Goal: Find specific page/section: Locate a particular part of the current website

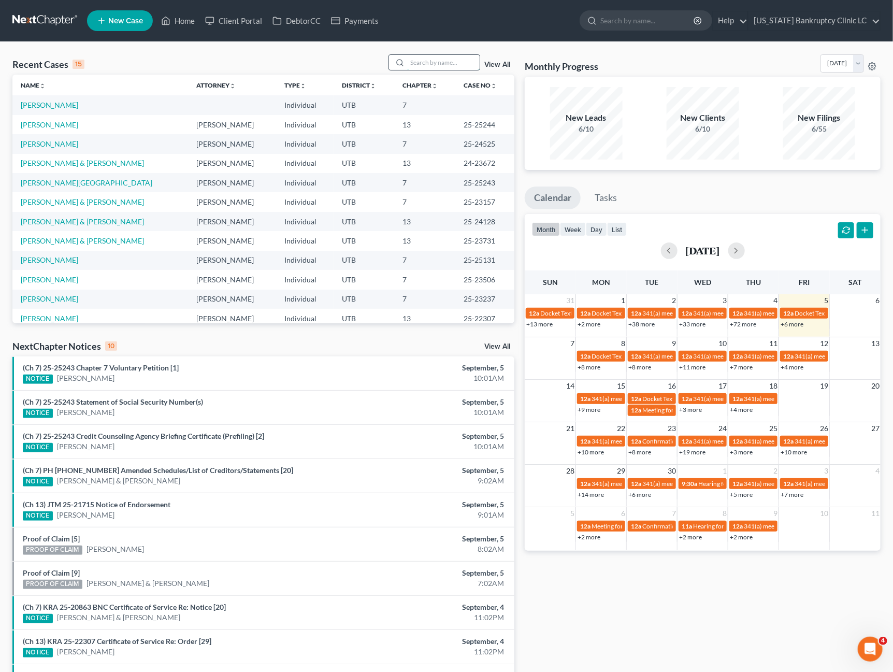
drag, startPoint x: 439, startPoint y: 63, endPoint x: 447, endPoint y: 63, distance: 7.8
click at [441, 63] on input "search" at bounding box center [443, 62] width 73 height 15
paste input "[PERSON_NAME]"
type input "[PERSON_NAME]"
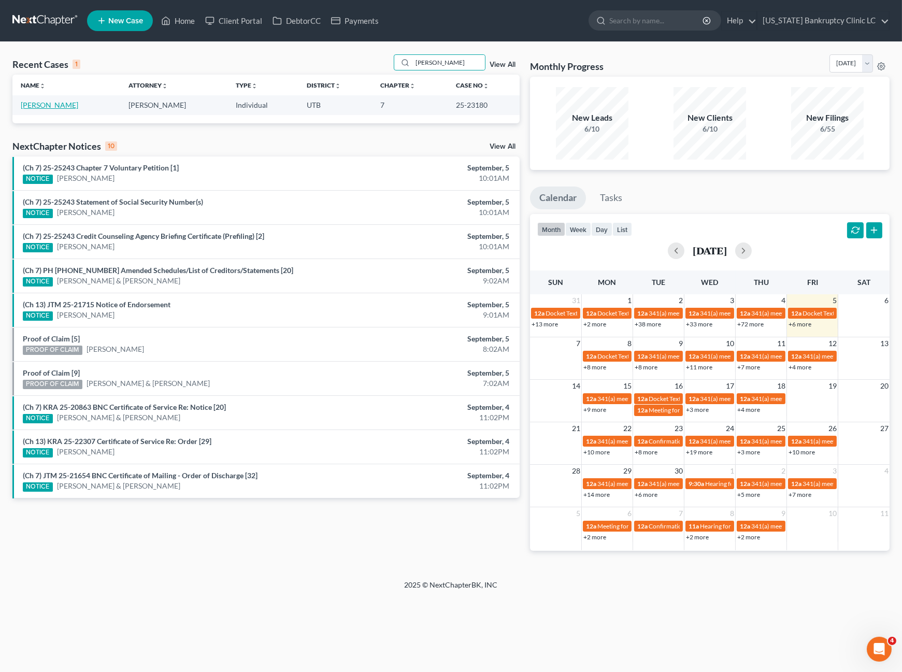
click at [46, 103] on link "[PERSON_NAME]" at bounding box center [50, 105] width 58 height 9
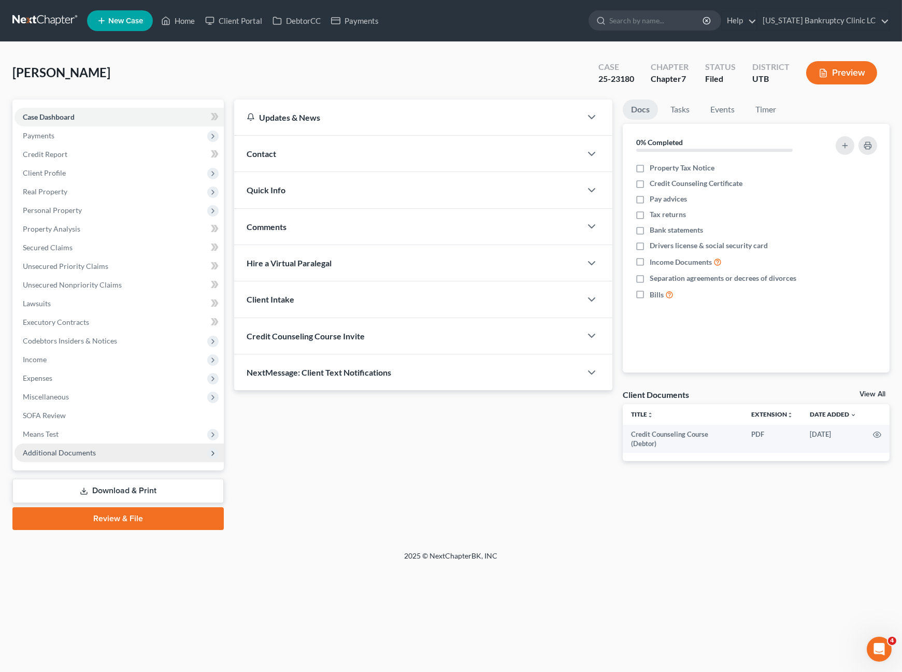
click at [70, 449] on span "Additional Documents" at bounding box center [59, 452] width 73 height 9
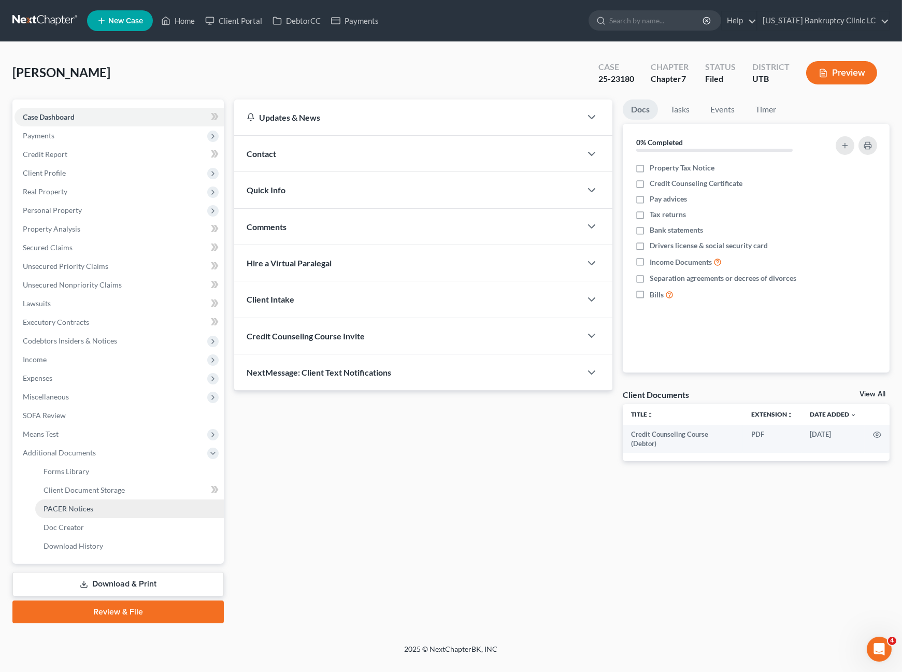
click at [83, 510] on span "PACER Notices" at bounding box center [69, 508] width 50 height 9
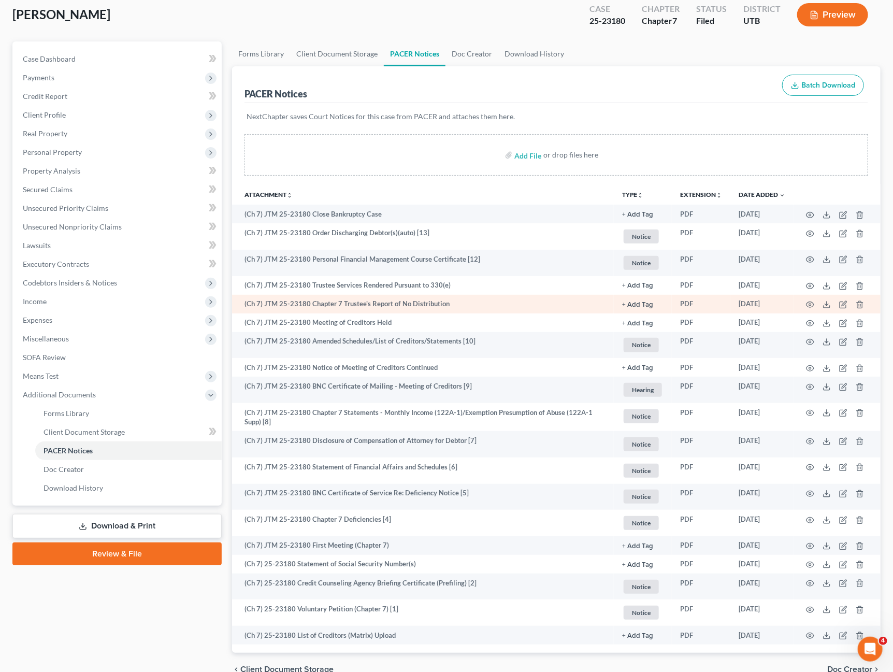
scroll to position [54, 0]
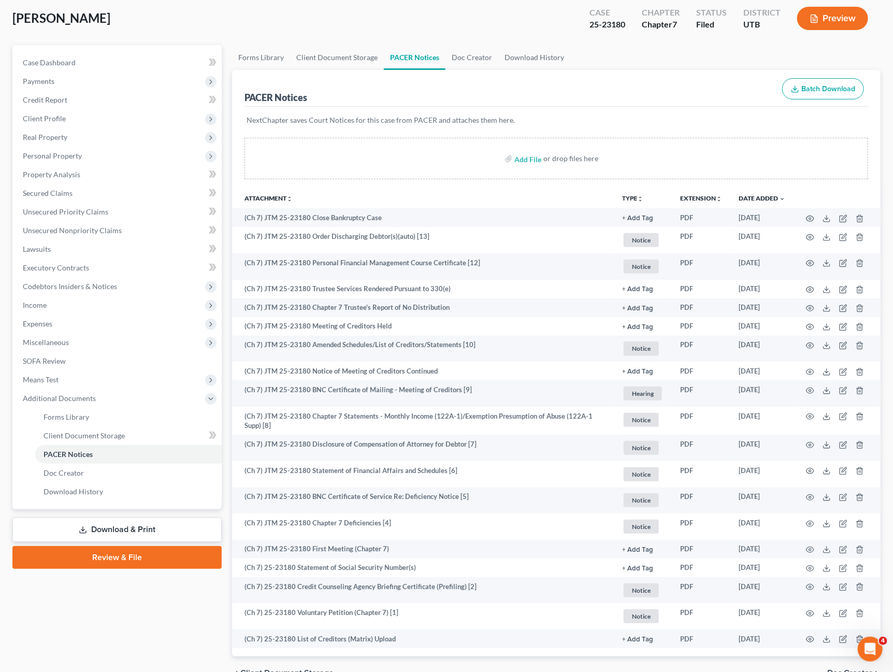
click at [302, 189] on th "Attachment unfold_more expand_more expand_less" at bounding box center [423, 198] width 382 height 21
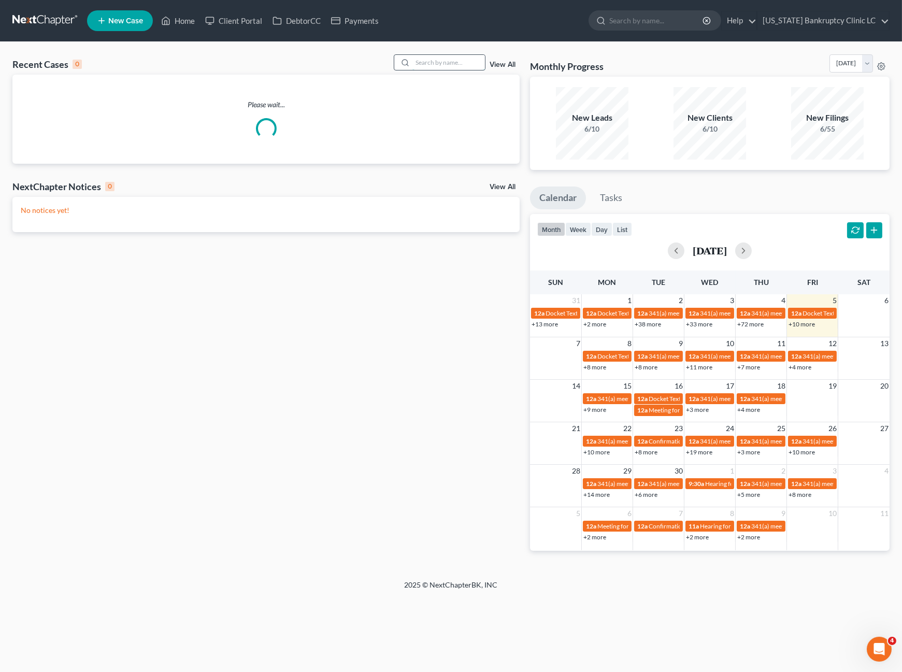
click at [442, 61] on input "search" at bounding box center [448, 62] width 73 height 15
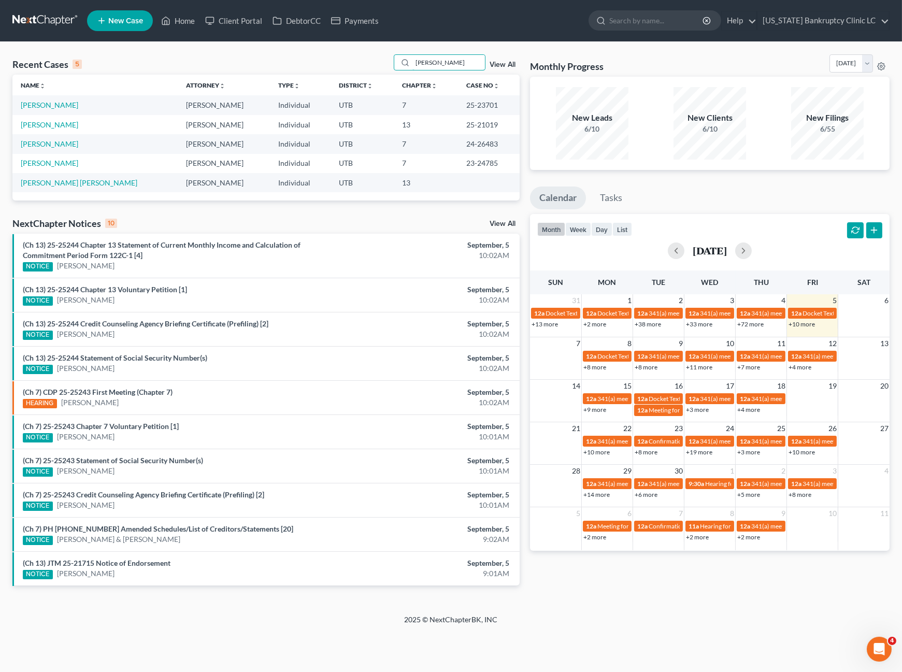
click at [327, 59] on div "Recent Cases 5 rodriguez View All" at bounding box center [265, 64] width 507 height 20
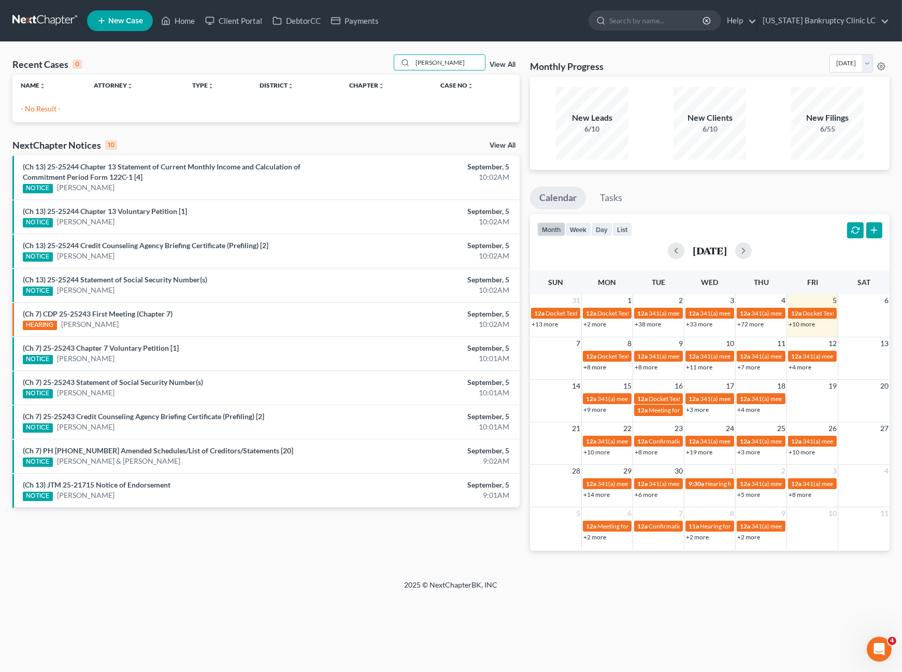
drag, startPoint x: 468, startPoint y: 59, endPoint x: 204, endPoint y: 43, distance: 264.8
click at [272, 55] on div "Recent Cases 0 william rodriguez View All" at bounding box center [265, 64] width 507 height 20
type input "raul"
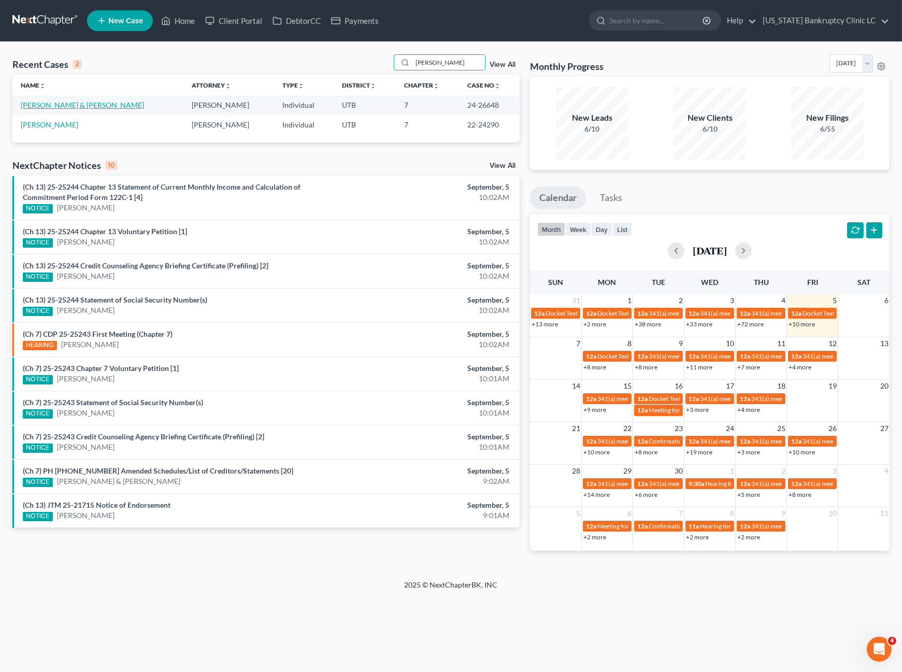
click at [72, 105] on link "Ortega, Raul & Bala, Nataliya" at bounding box center [82, 105] width 123 height 9
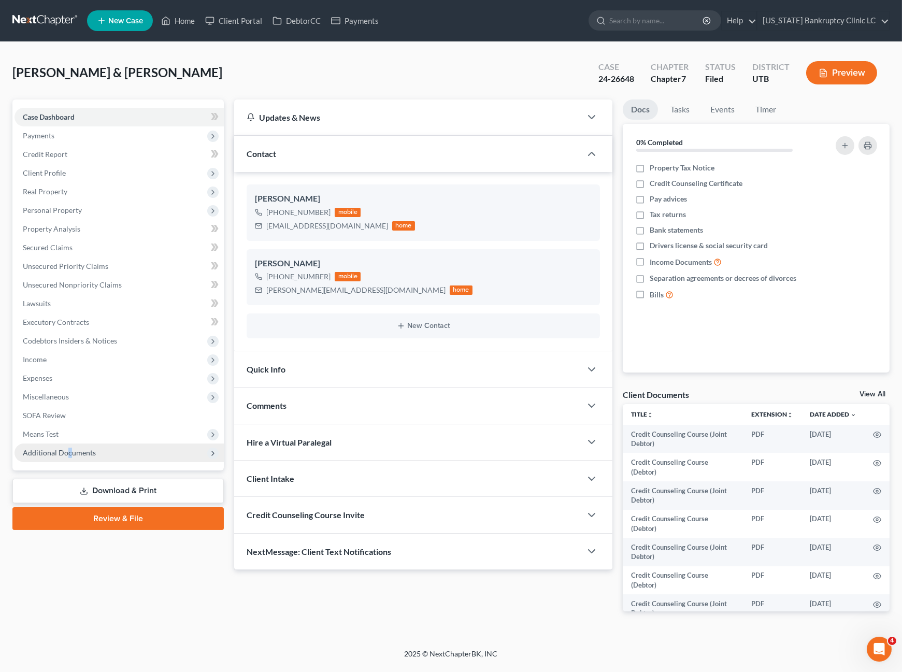
click at [68, 445] on span "Additional Documents" at bounding box center [119, 453] width 209 height 19
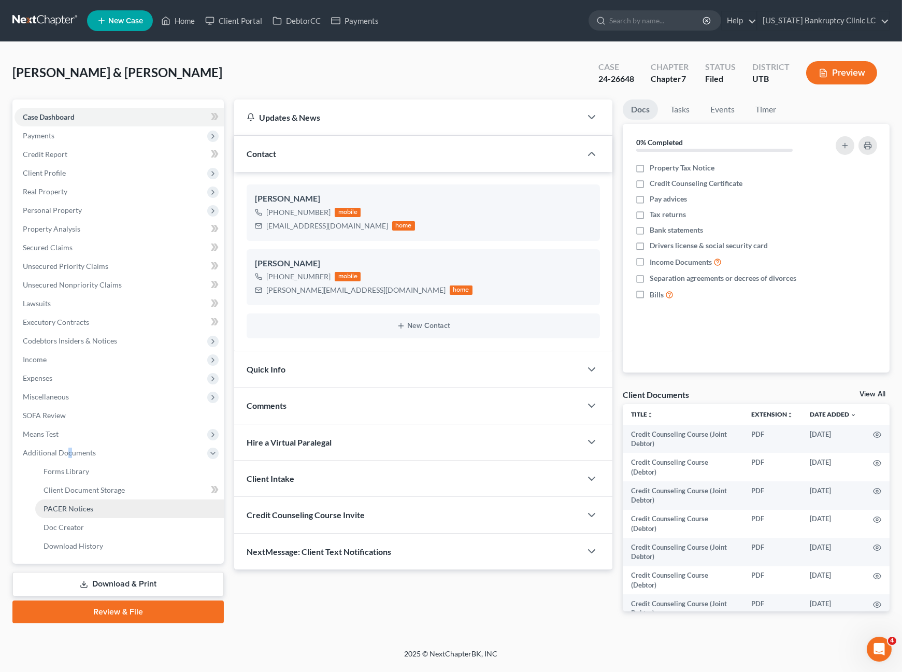
click at [75, 508] on span "PACER Notices" at bounding box center [69, 508] width 50 height 9
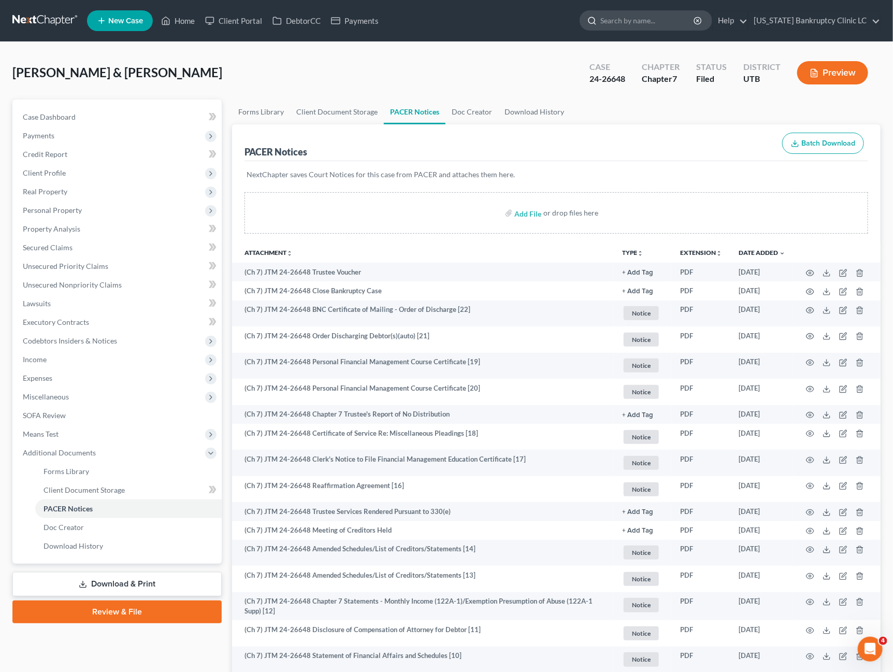
click at [661, 17] on input "search" at bounding box center [648, 20] width 95 height 19
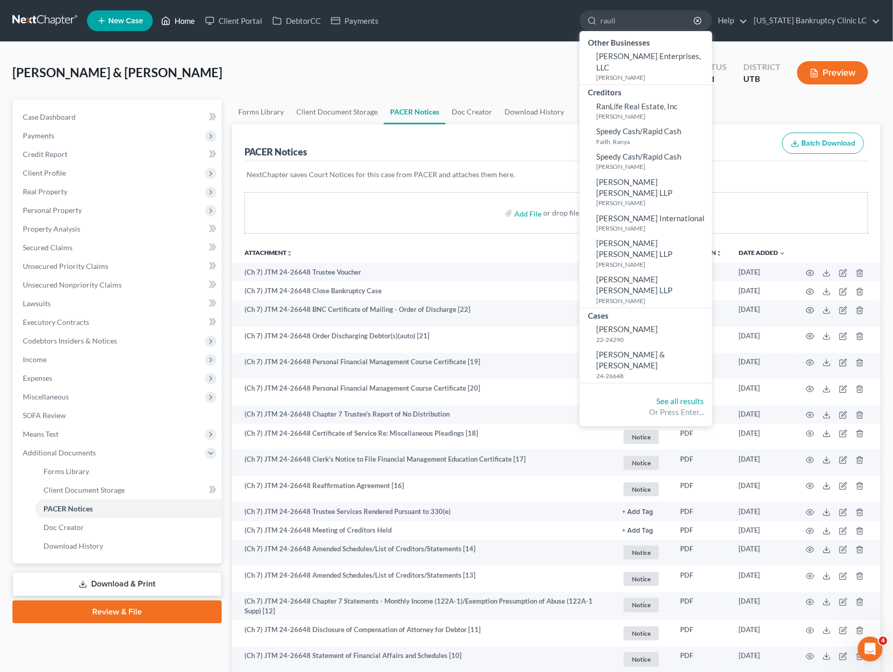
type input "rauil"
click at [184, 26] on link "Home" at bounding box center [178, 20] width 44 height 19
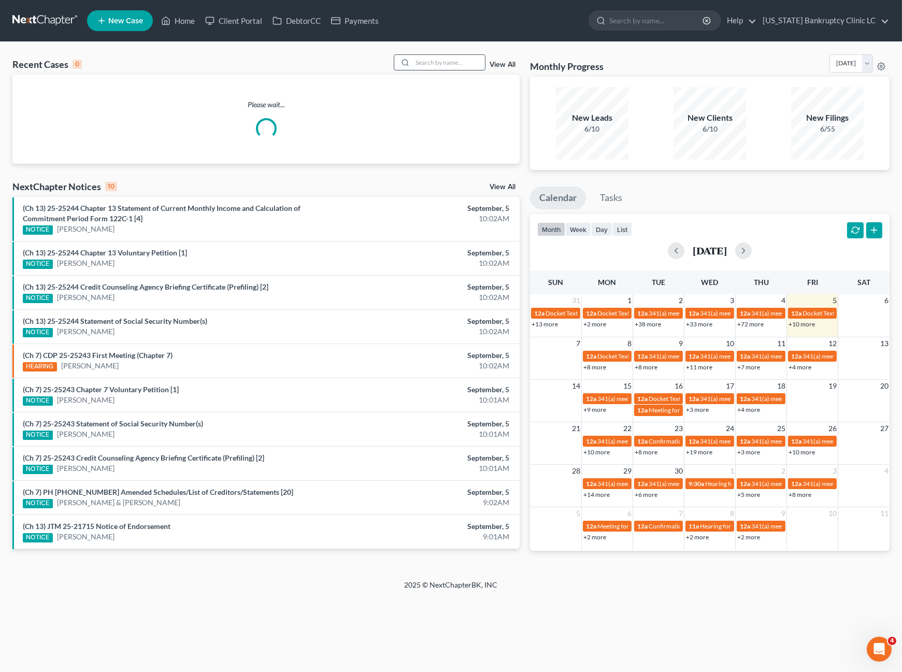
click at [437, 55] on input "search" at bounding box center [448, 62] width 73 height 15
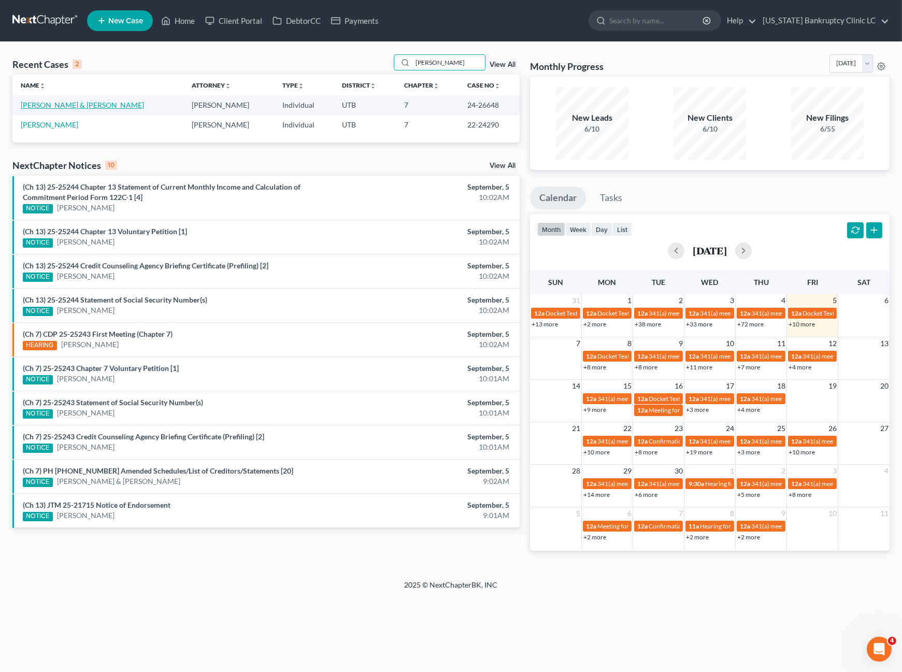
type input "raul"
click at [68, 105] on link "Ortega, Raul & Bala, Nataliya" at bounding box center [82, 105] width 123 height 9
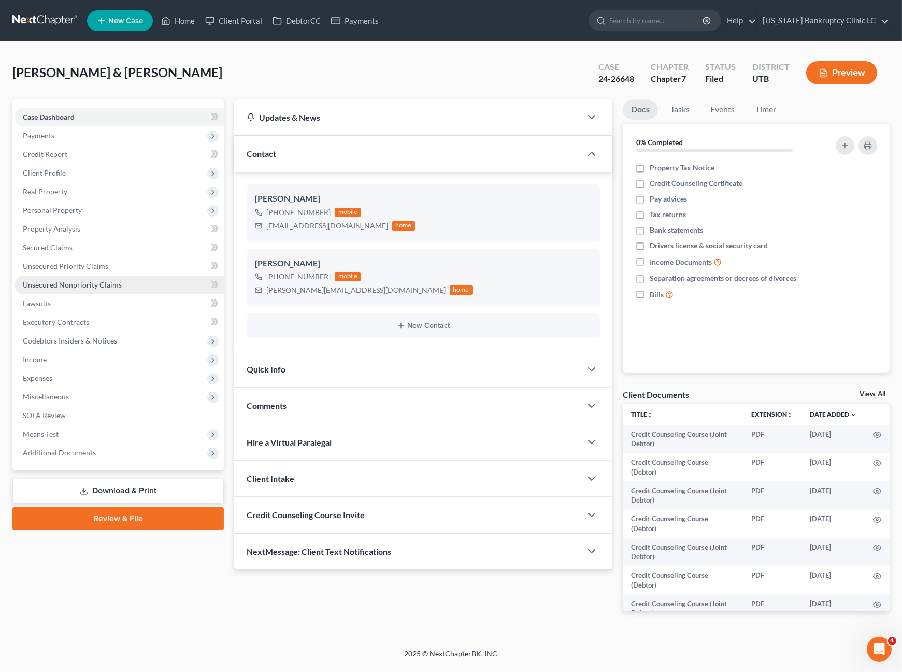
click at [125, 279] on link "Unsecured Nonpriority Claims" at bounding box center [119, 285] width 209 height 19
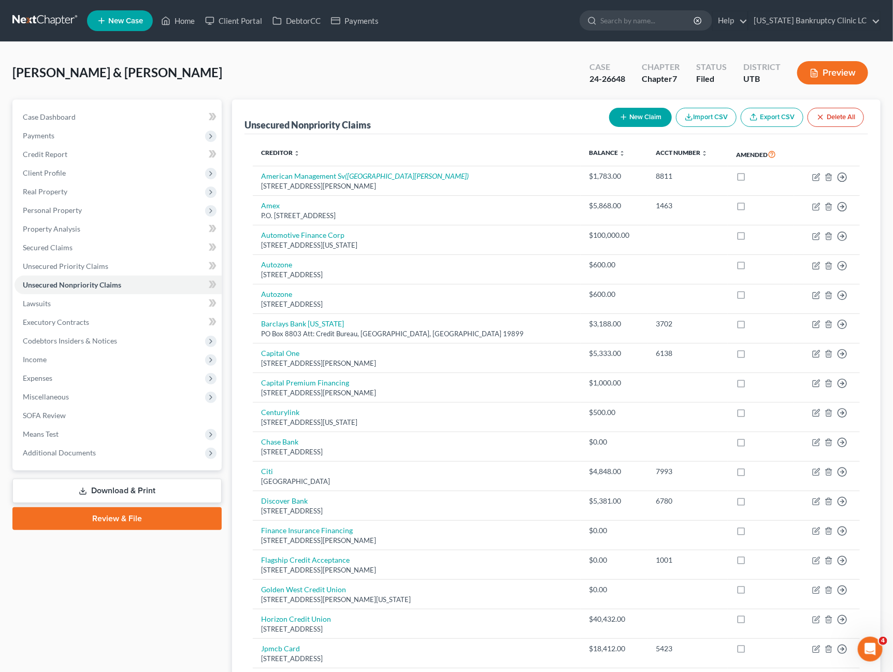
scroll to position [230, 0]
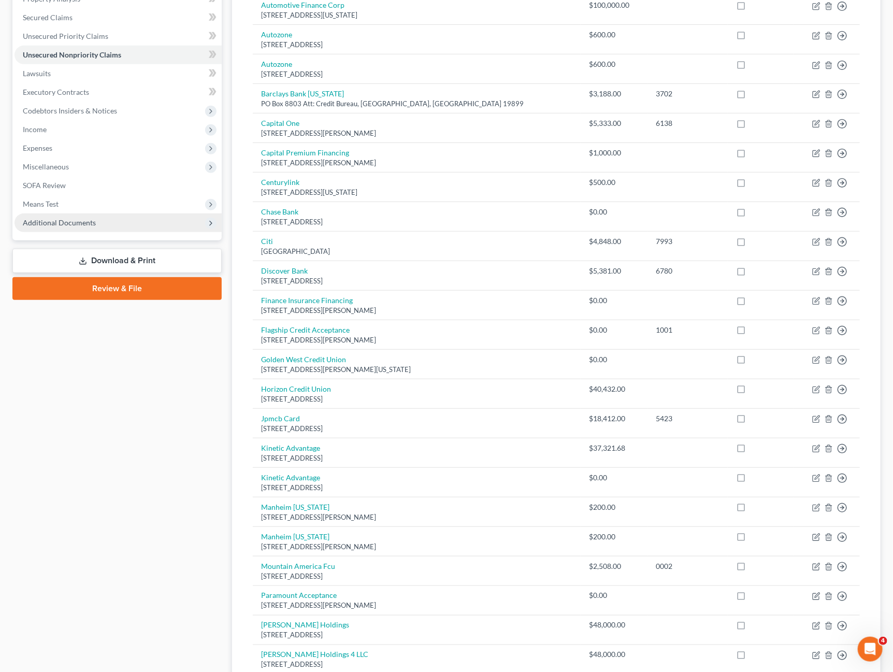
click at [72, 222] on span "Additional Documents" at bounding box center [59, 222] width 73 height 9
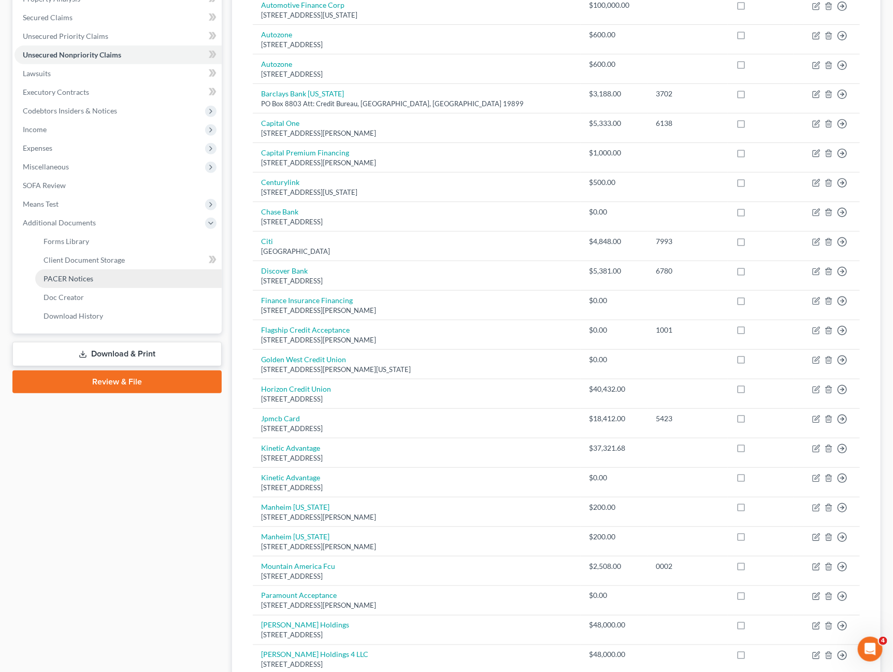
click at [76, 275] on span "PACER Notices" at bounding box center [69, 278] width 50 height 9
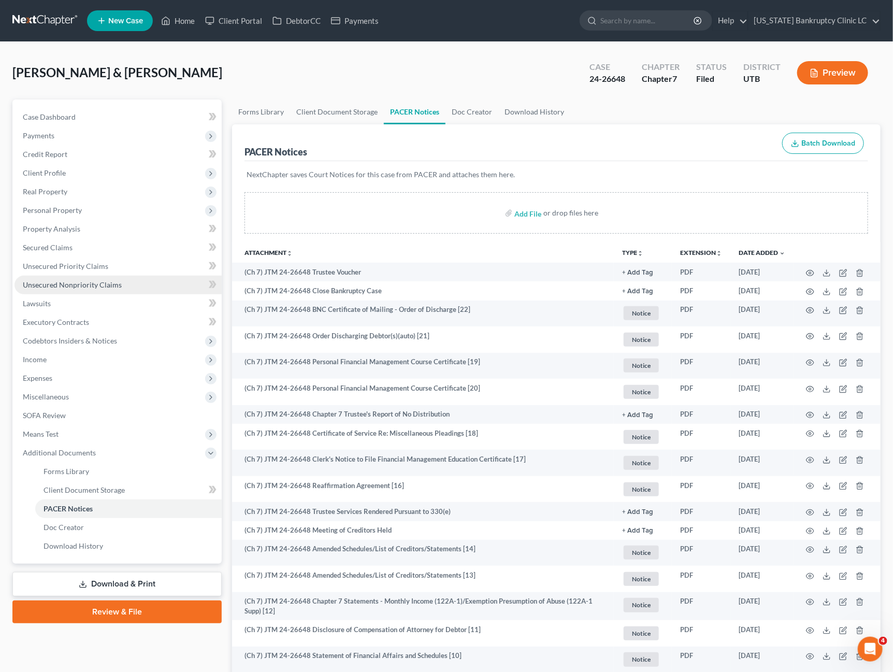
click at [89, 281] on span "Unsecured Nonpriority Claims" at bounding box center [72, 284] width 99 height 9
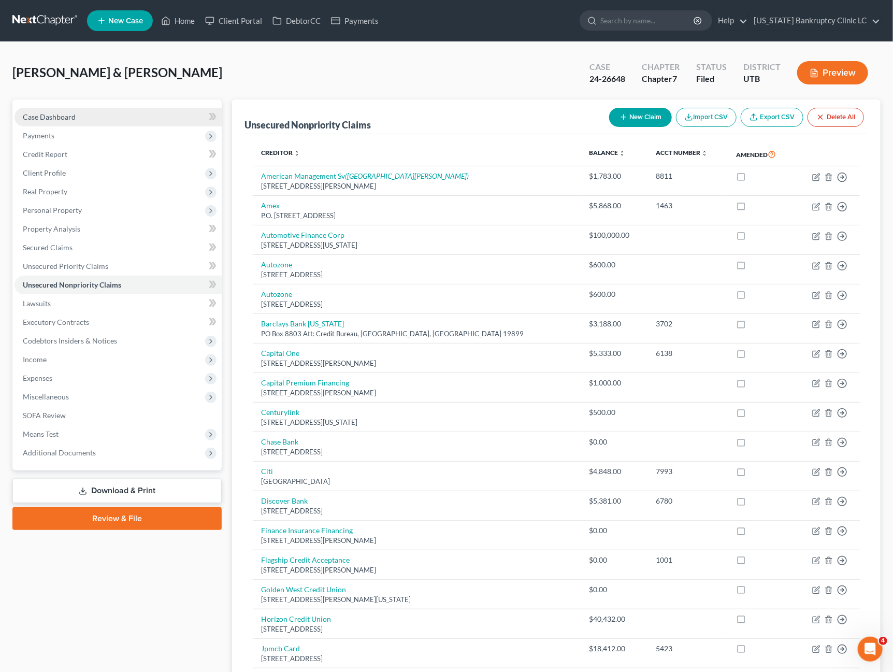
click at [63, 120] on span "Case Dashboard" at bounding box center [49, 116] width 53 height 9
